Goal: Task Accomplishment & Management: Use online tool/utility

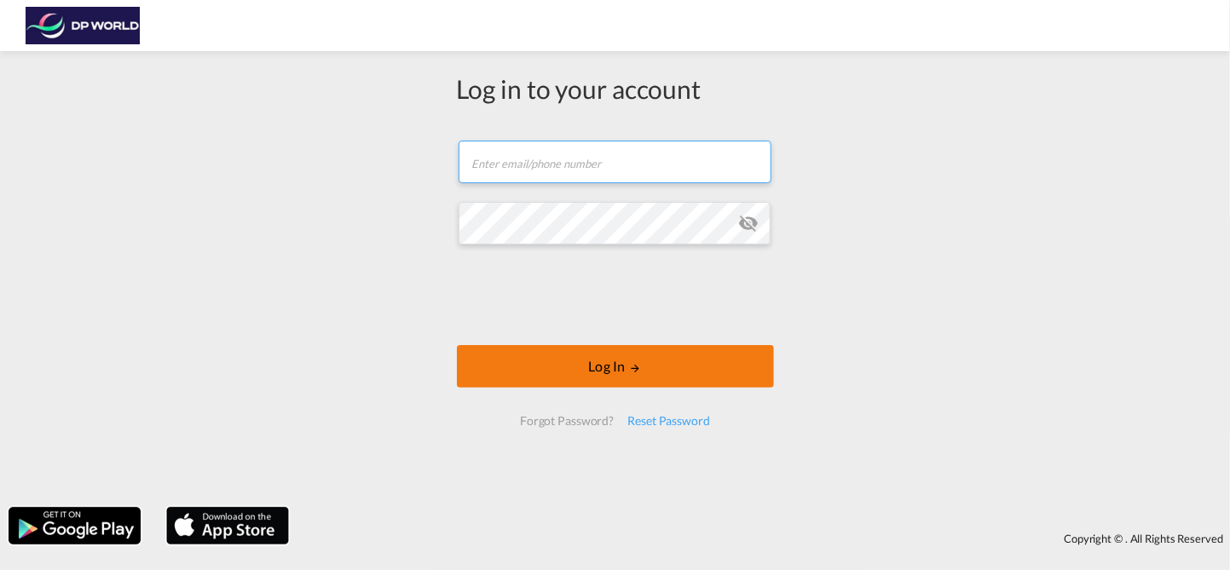
type input "[PERSON_NAME][EMAIL_ADDRESS][PERSON_NAME][DOMAIN_NAME]"
click at [604, 372] on button "Log In" at bounding box center [615, 366] width 317 height 43
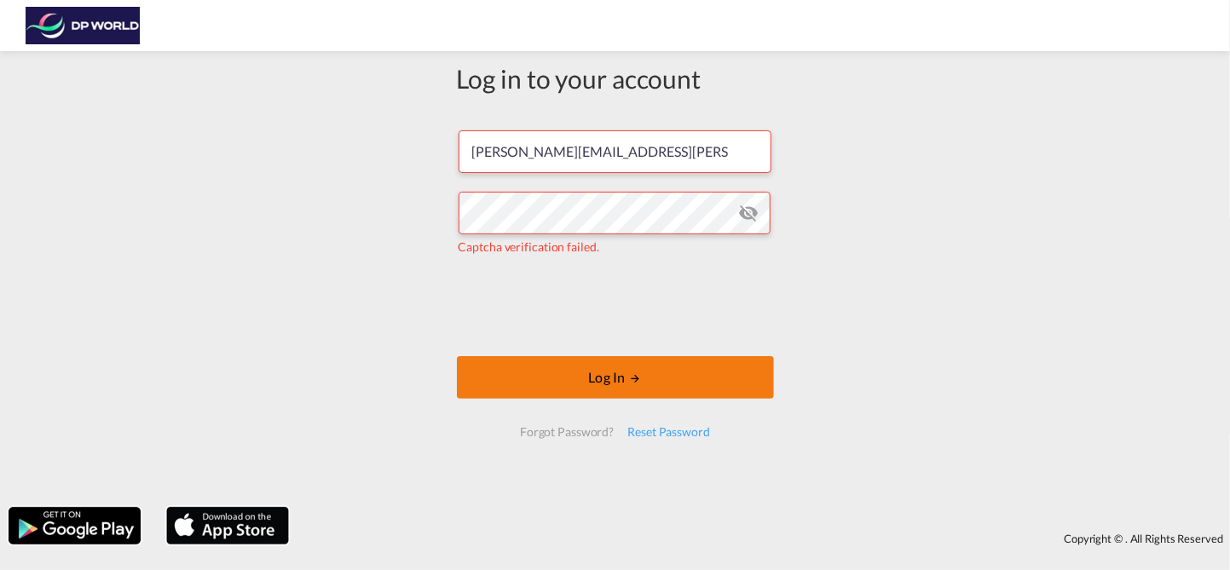
click at [576, 381] on button "Log In" at bounding box center [615, 377] width 317 height 43
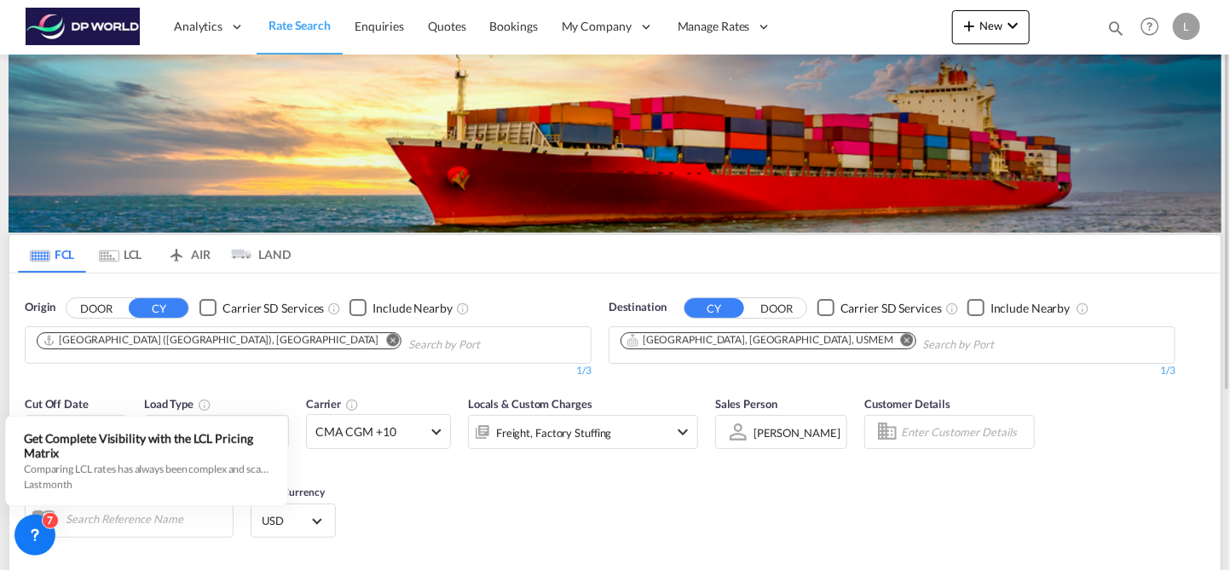
click at [387, 341] on md-icon "Remove" at bounding box center [393, 339] width 13 height 13
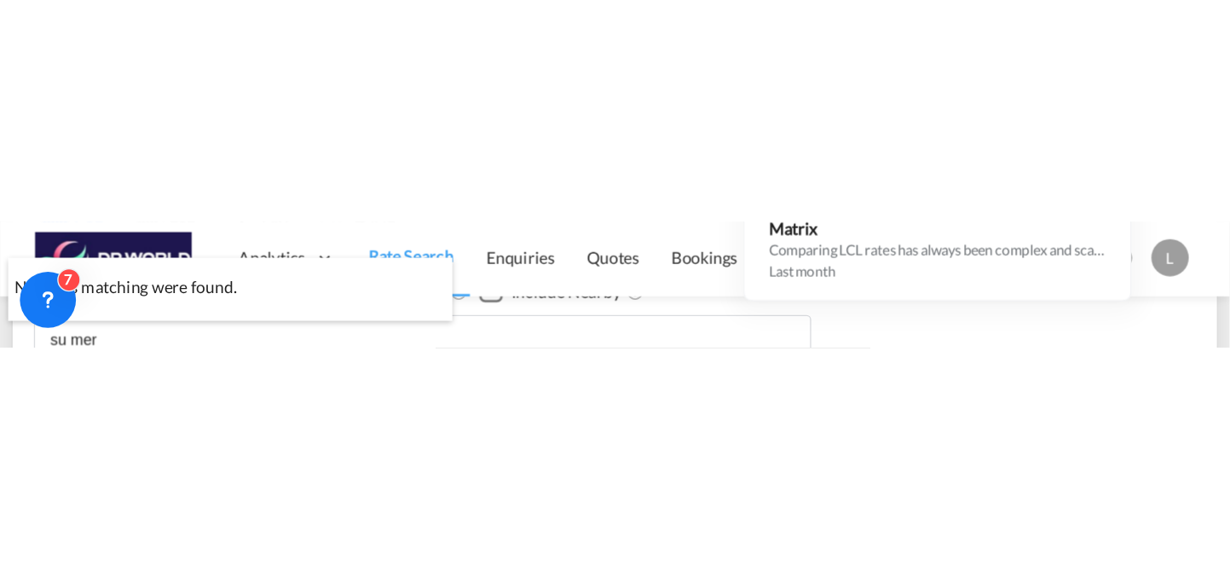
scroll to position [257, 0]
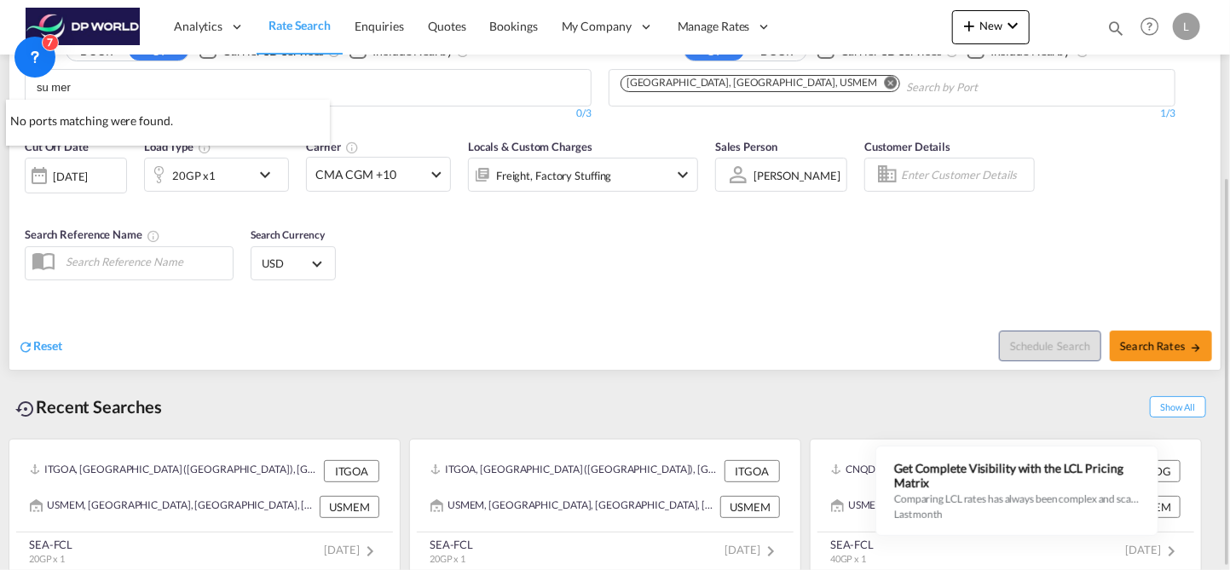
type input "su mer"
